Goal: Browse casually: Explore the website without a specific task or goal

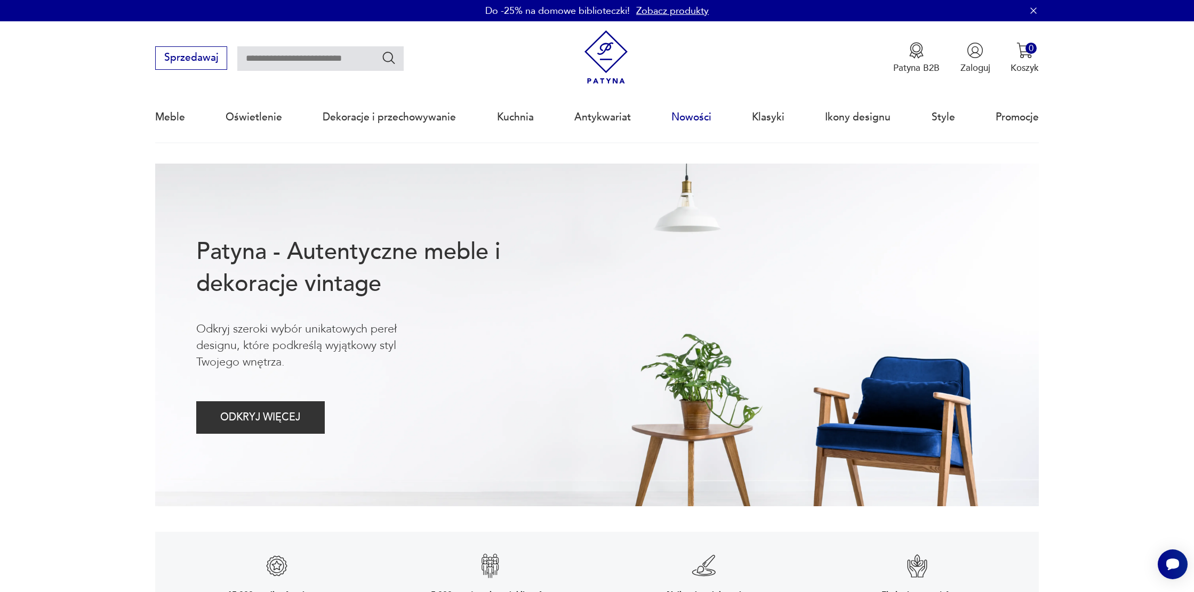
click at [698, 111] on link "Nowości" at bounding box center [691, 117] width 40 height 49
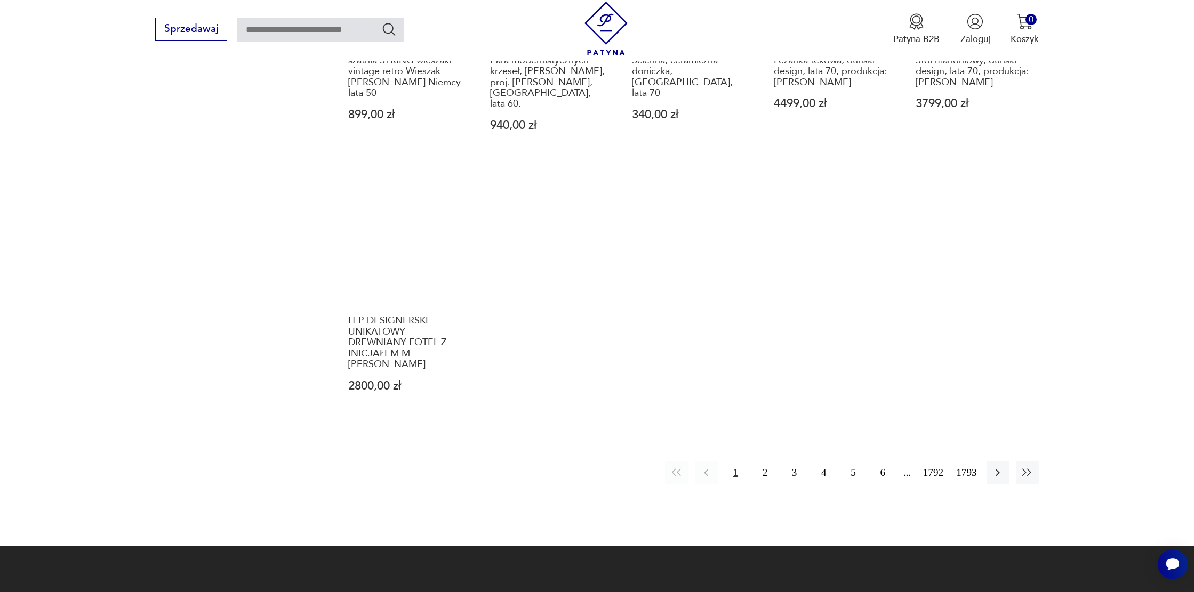
scroll to position [958, 0]
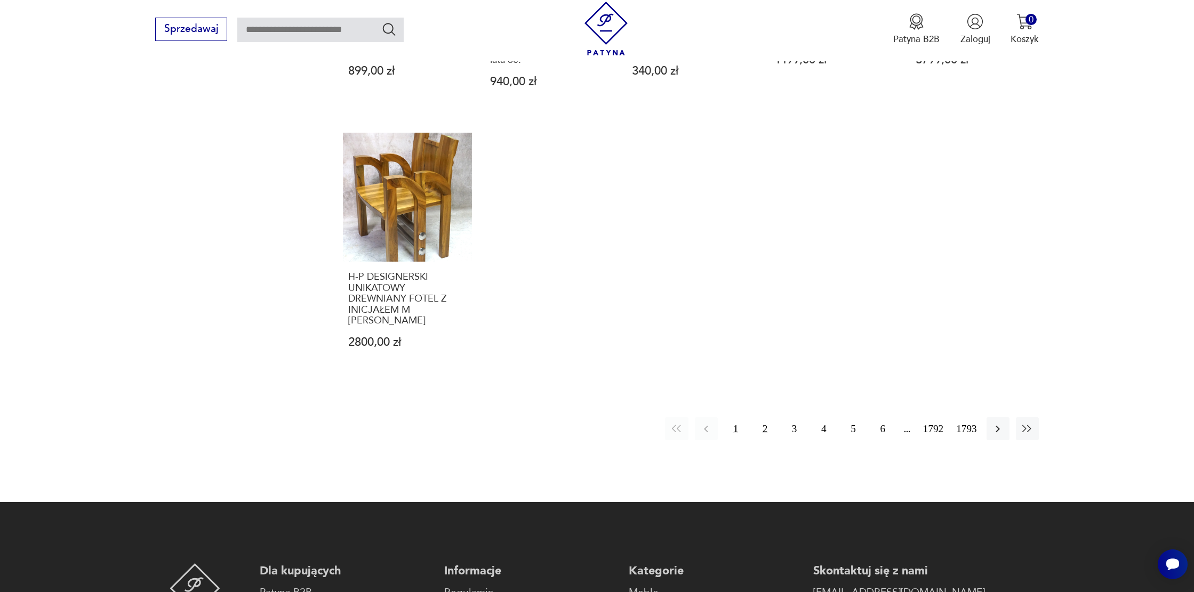
click at [760, 430] on button "2" at bounding box center [765, 429] width 23 height 23
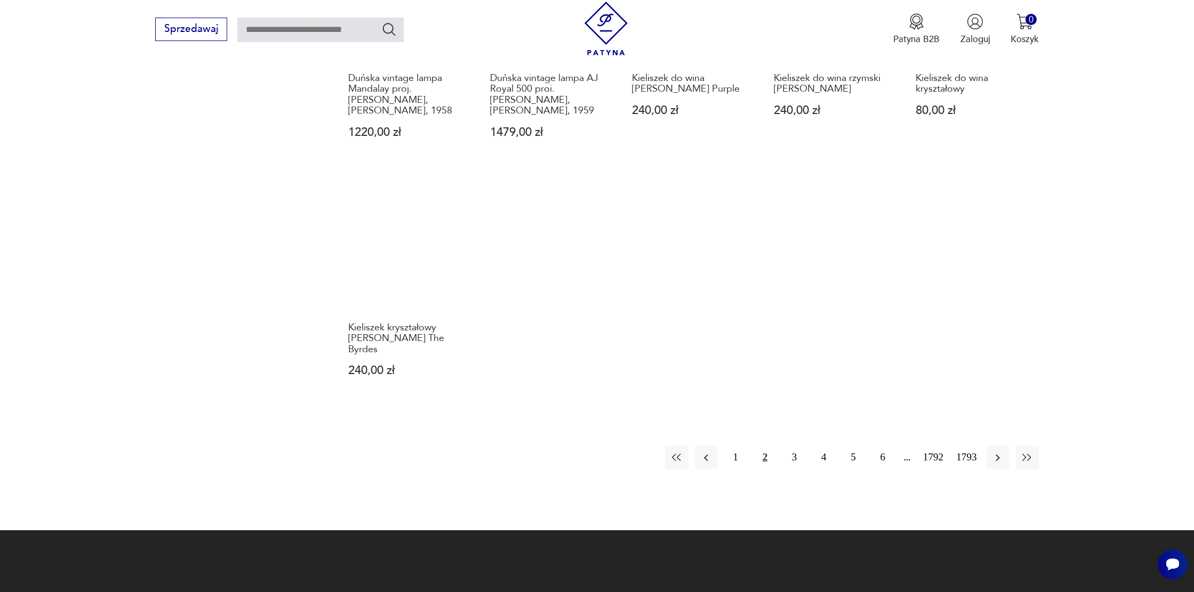
scroll to position [898, 0]
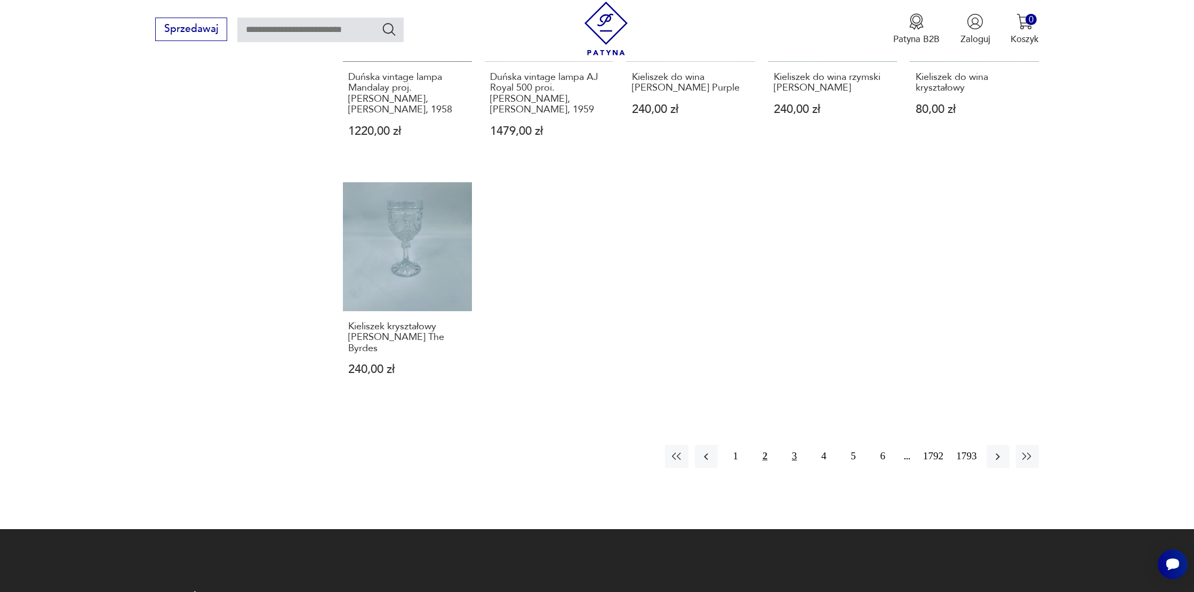
click at [794, 446] on button "3" at bounding box center [794, 456] width 23 height 23
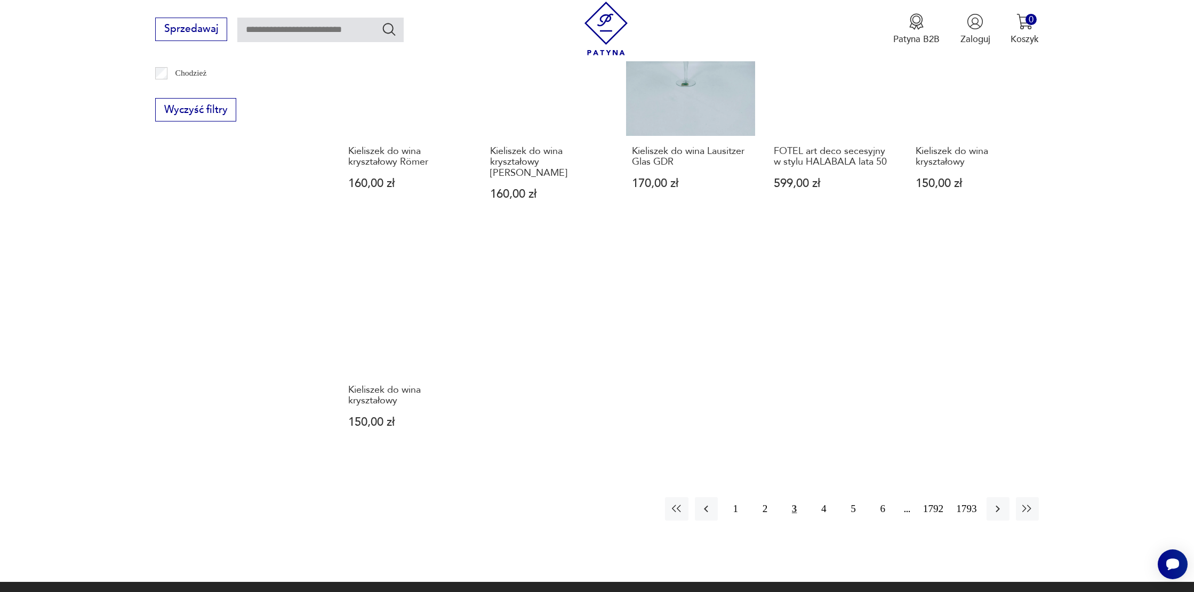
scroll to position [839, 0]
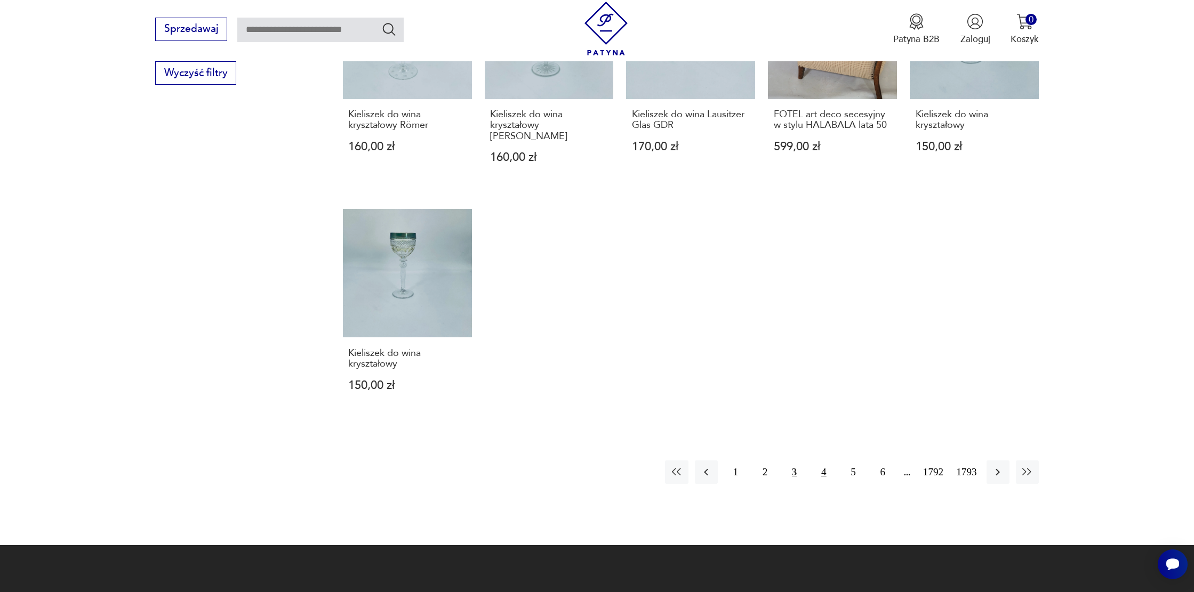
click at [818, 484] on button "4" at bounding box center [823, 472] width 23 height 23
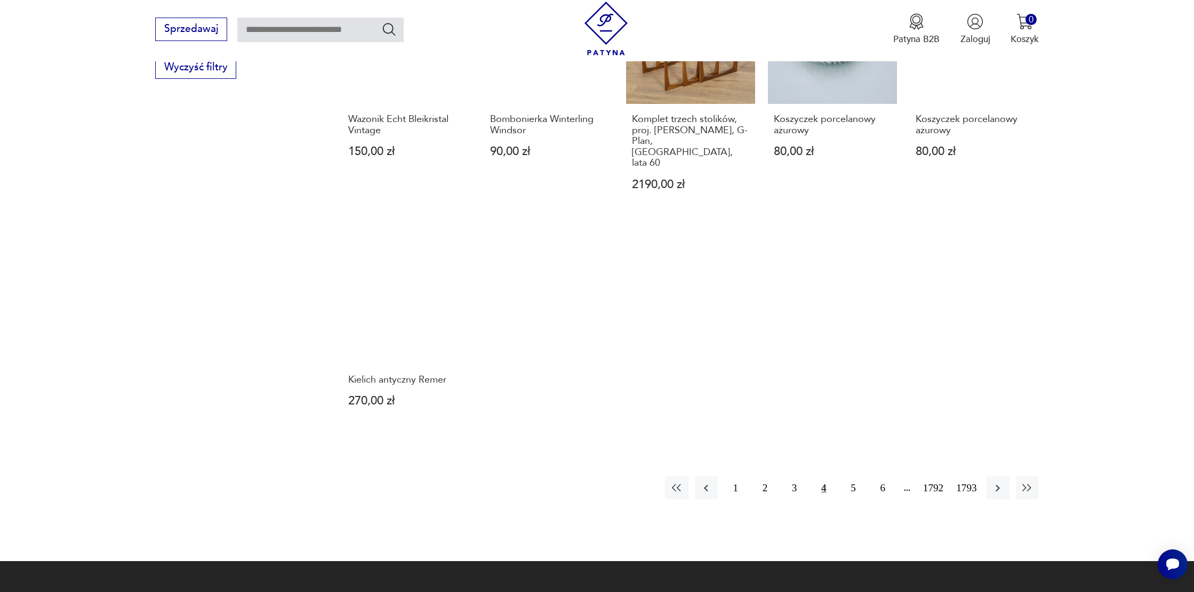
scroll to position [844, 0]
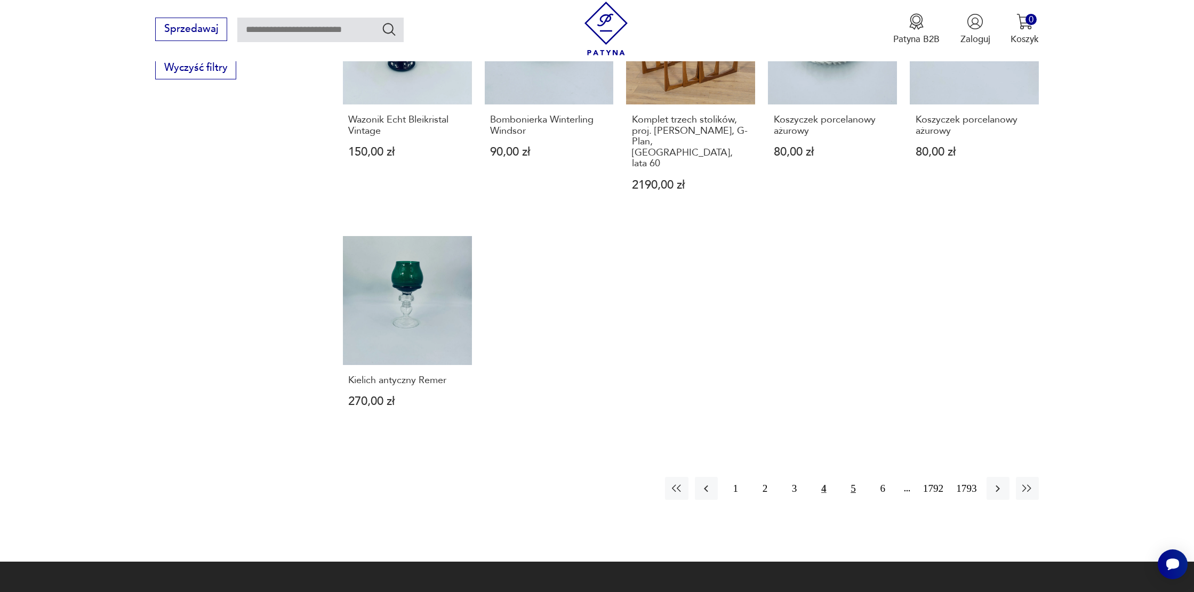
drag, startPoint x: 842, startPoint y: 465, endPoint x: 848, endPoint y: 463, distance: 6.7
click at [842, 477] on button "5" at bounding box center [853, 488] width 23 height 23
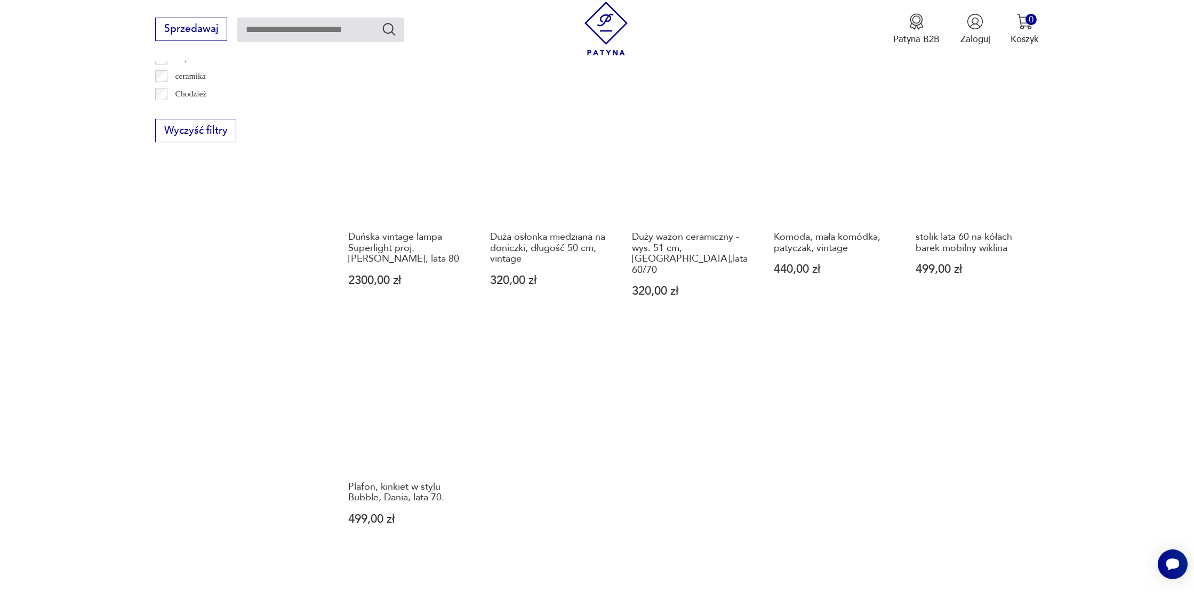
scroll to position [782, 0]
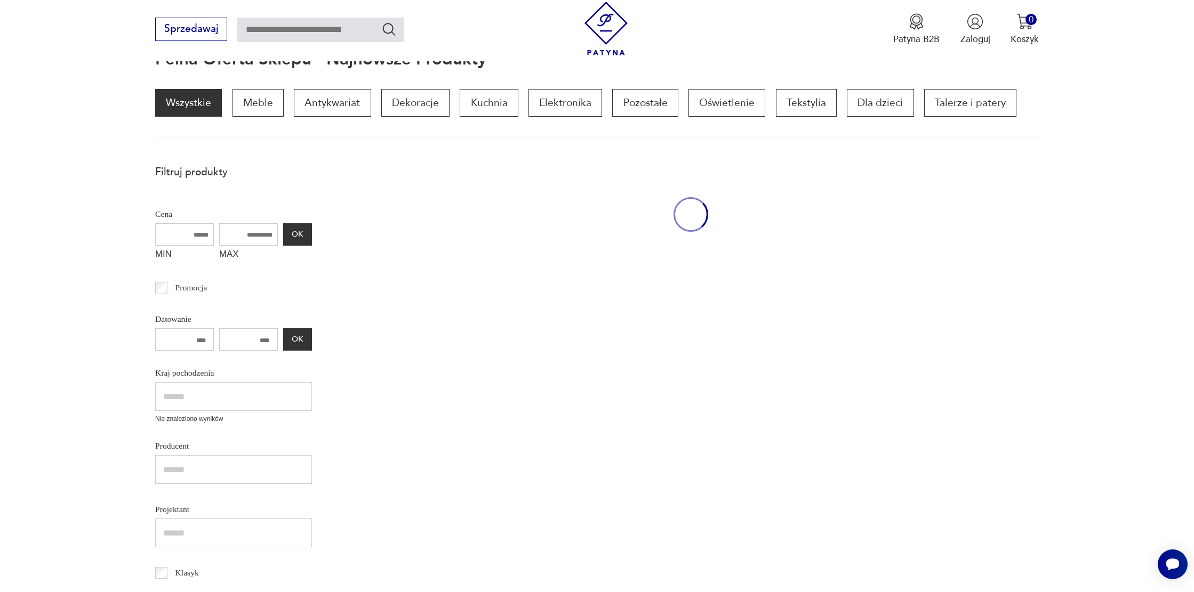
scroll to position [143, 0]
